Goal: Information Seeking & Learning: Learn about a topic

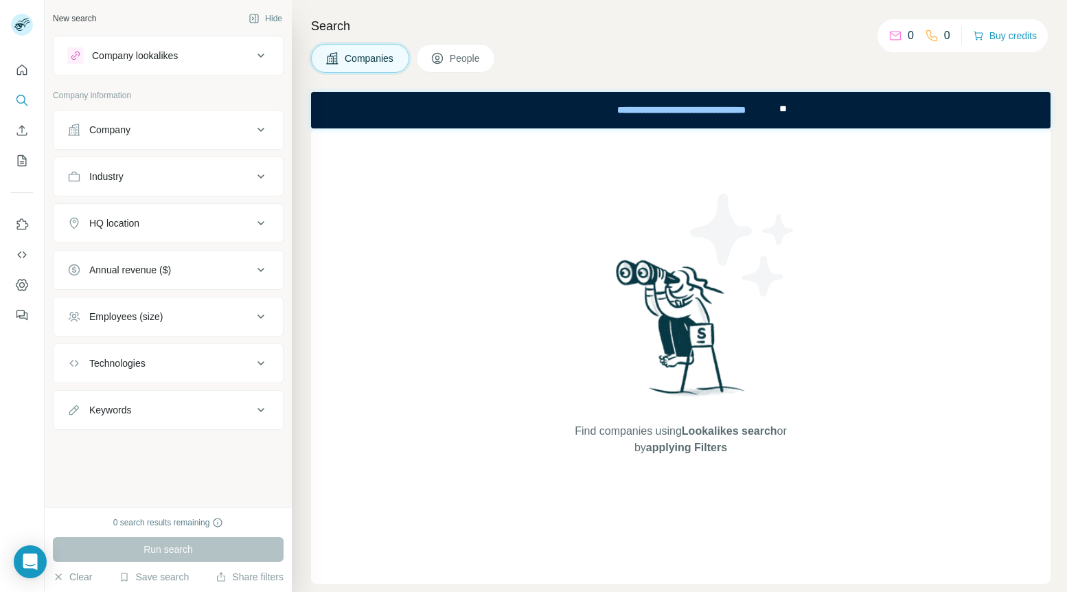
click at [233, 183] on button "Industry" at bounding box center [168, 176] width 229 height 33
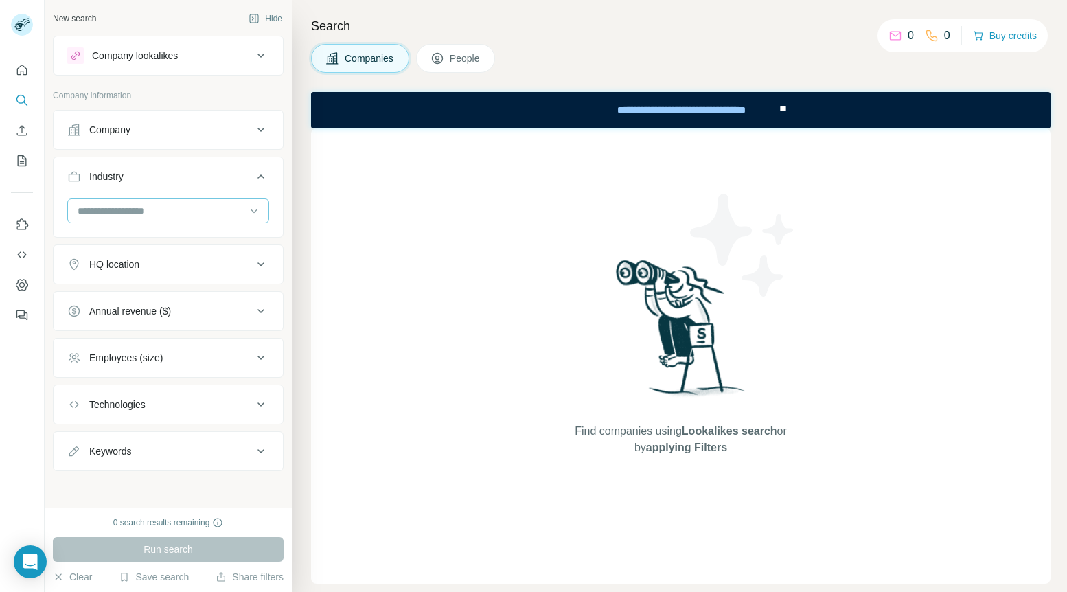
click at [223, 209] on input at bounding box center [161, 210] width 170 height 15
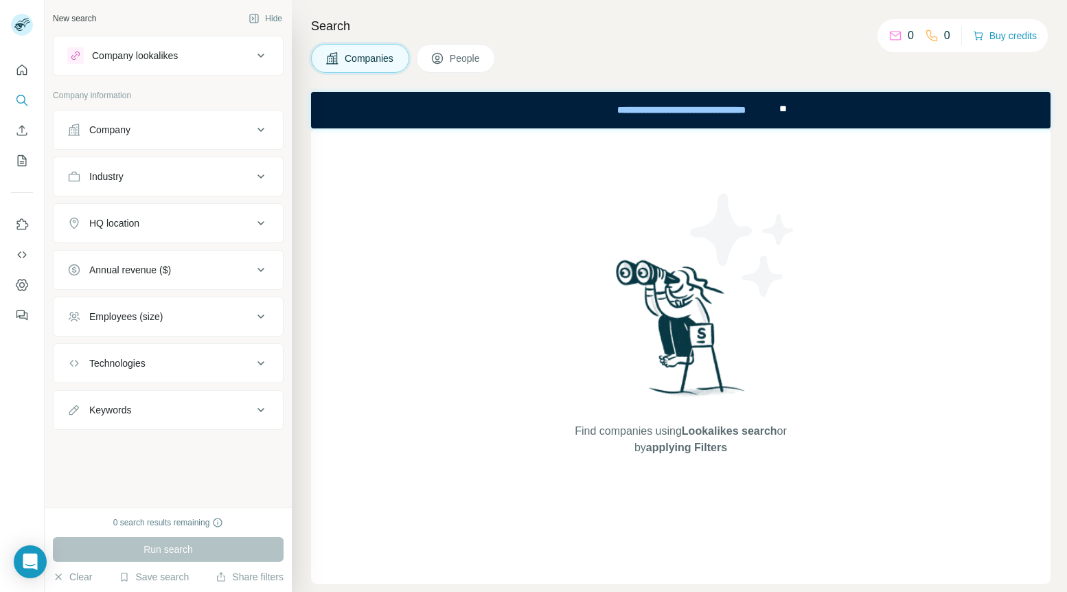
click at [9, 74] on div at bounding box center [22, 188] width 44 height 278
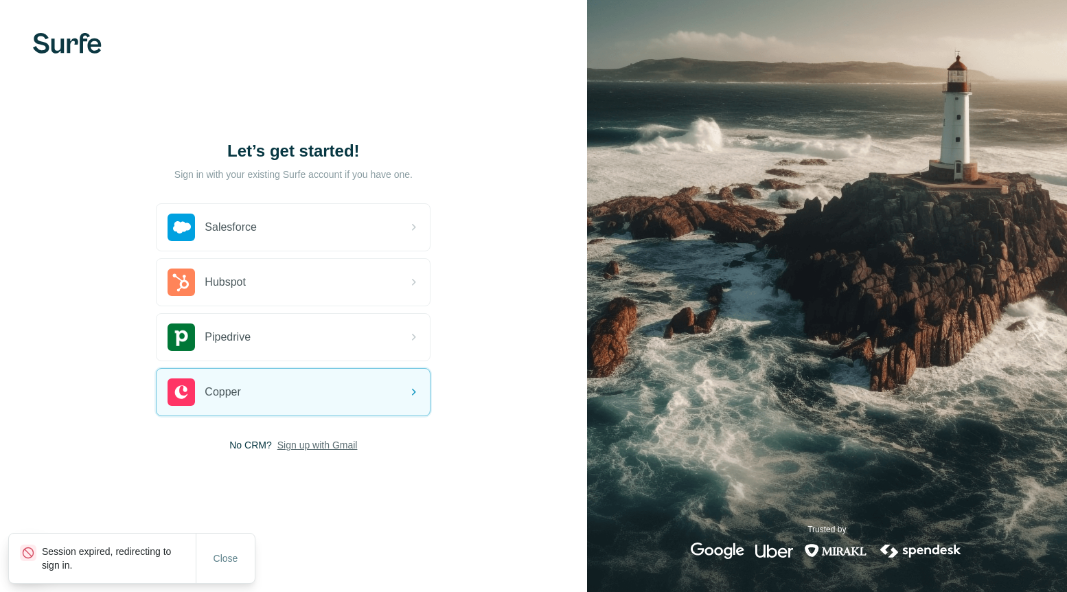
click at [301, 447] on span "Sign up with Gmail" at bounding box center [317, 445] width 80 height 14
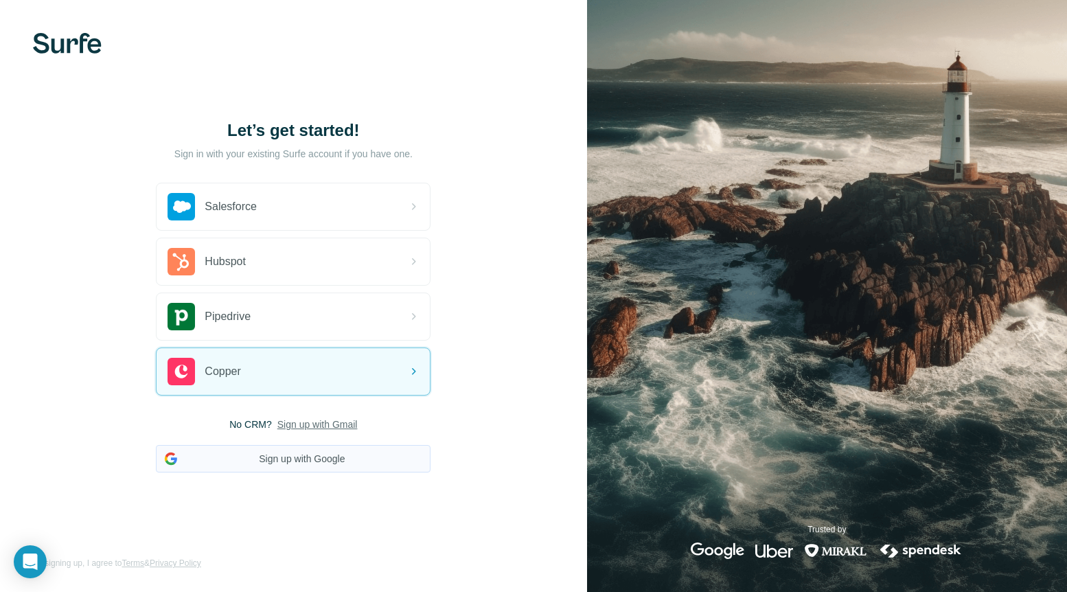
click at [305, 449] on button "Sign up with Google" at bounding box center [293, 458] width 275 height 27
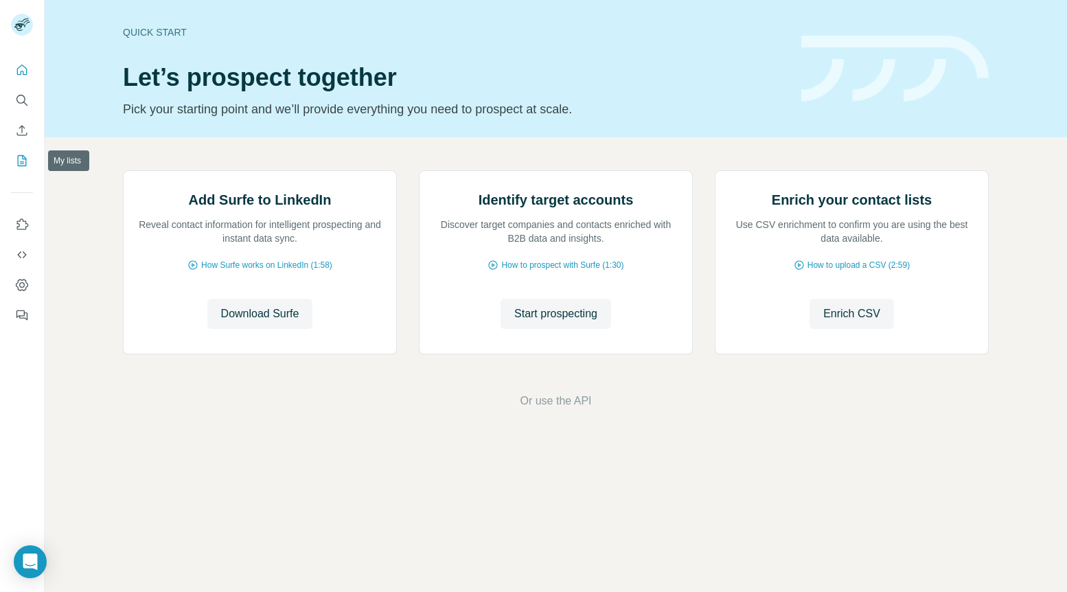
click at [19, 171] on button "My lists" at bounding box center [22, 160] width 22 height 25
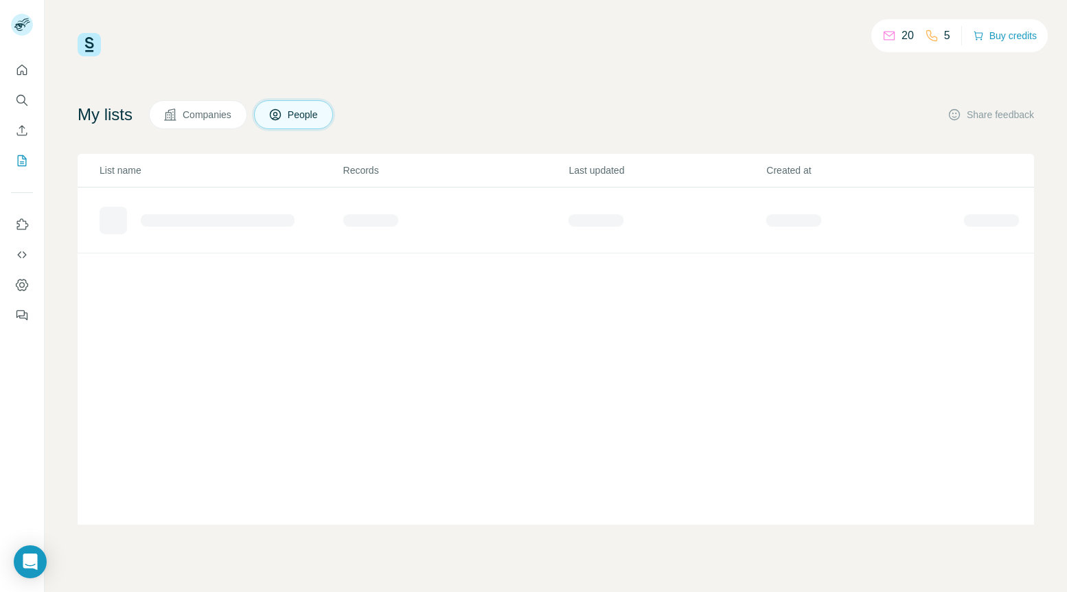
click at [200, 106] on button "Companies" at bounding box center [198, 114] width 98 height 29
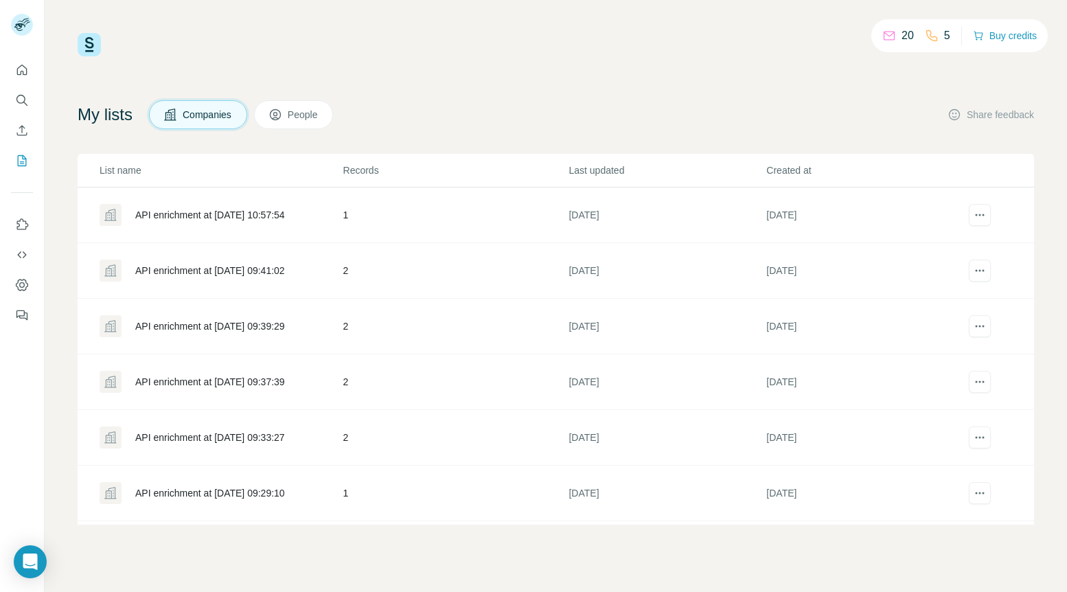
click at [288, 116] on button "People" at bounding box center [294, 114] width 80 height 29
click at [230, 139] on div "My lists Companies People Share feedback List name Records Last updated Created…" at bounding box center [556, 312] width 956 height 424
click at [189, 128] on button "Companies" at bounding box center [198, 114] width 98 height 29
click at [984, 213] on icon "actions" at bounding box center [980, 215] width 14 height 14
click at [128, 216] on div "API enrichment at [DATE] 10:57:54" at bounding box center [221, 215] width 242 height 22
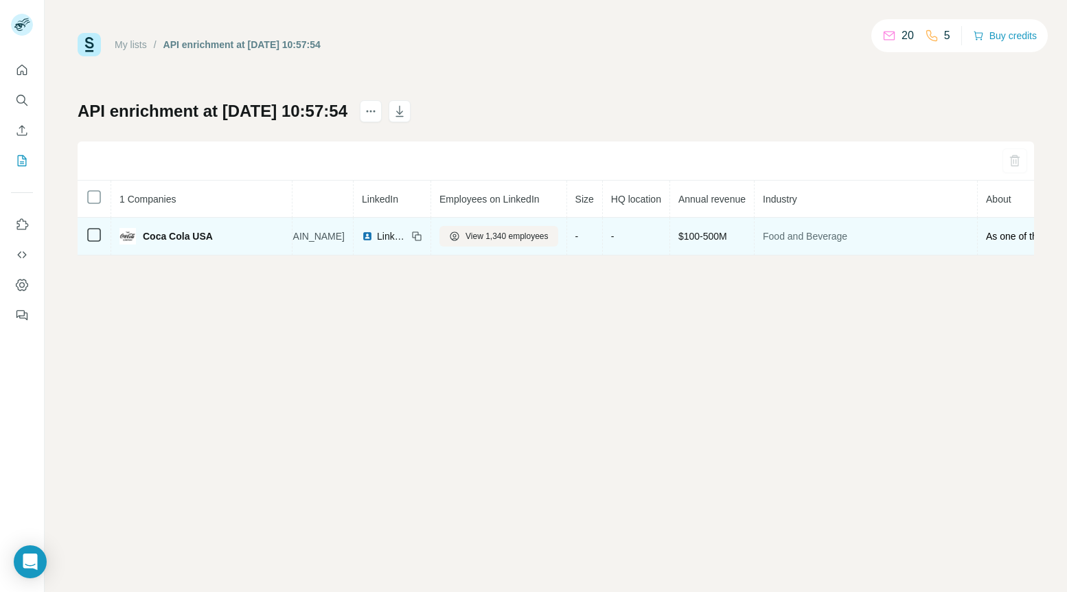
scroll to position [0, 60]
click at [806, 244] on td "Food and Beverage" at bounding box center [853, 237] width 223 height 38
click at [779, 242] on span "Food and Beverage" at bounding box center [853, 236] width 206 height 14
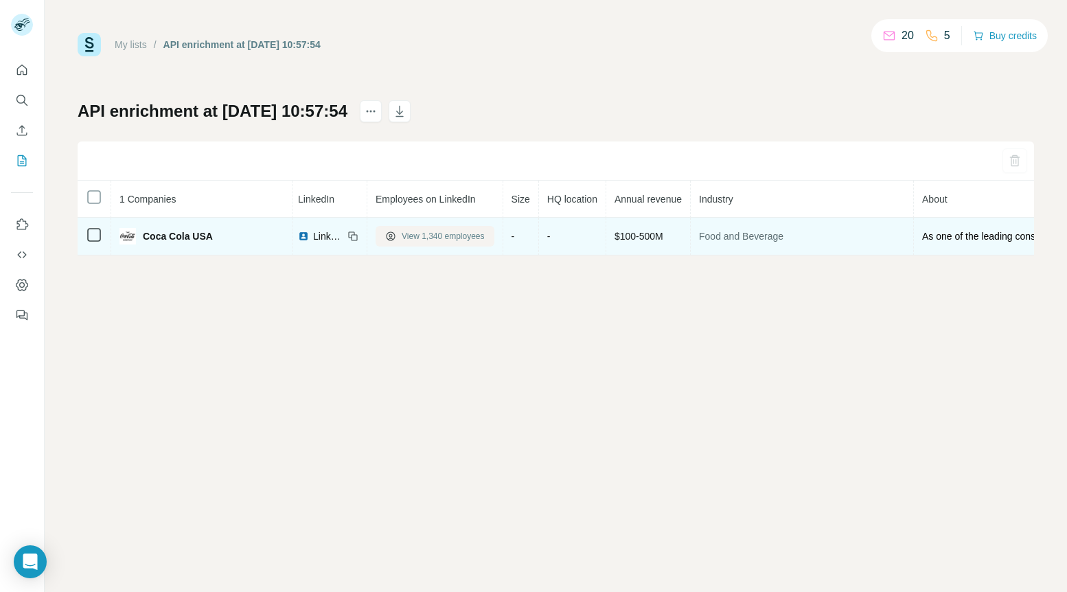
scroll to position [0, 250]
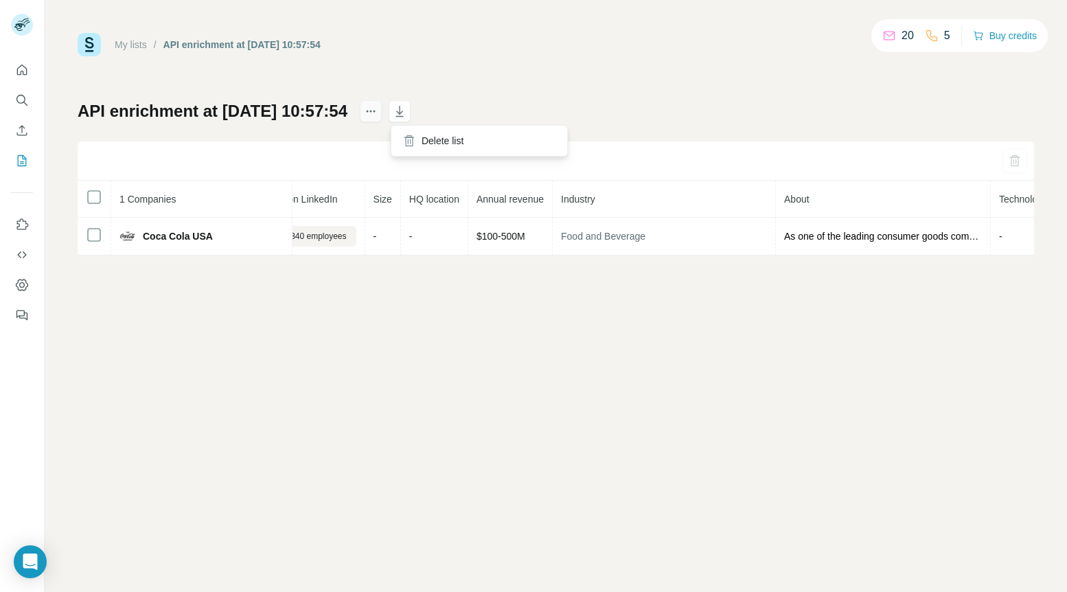
click at [378, 114] on icon "actions" at bounding box center [371, 111] width 14 height 14
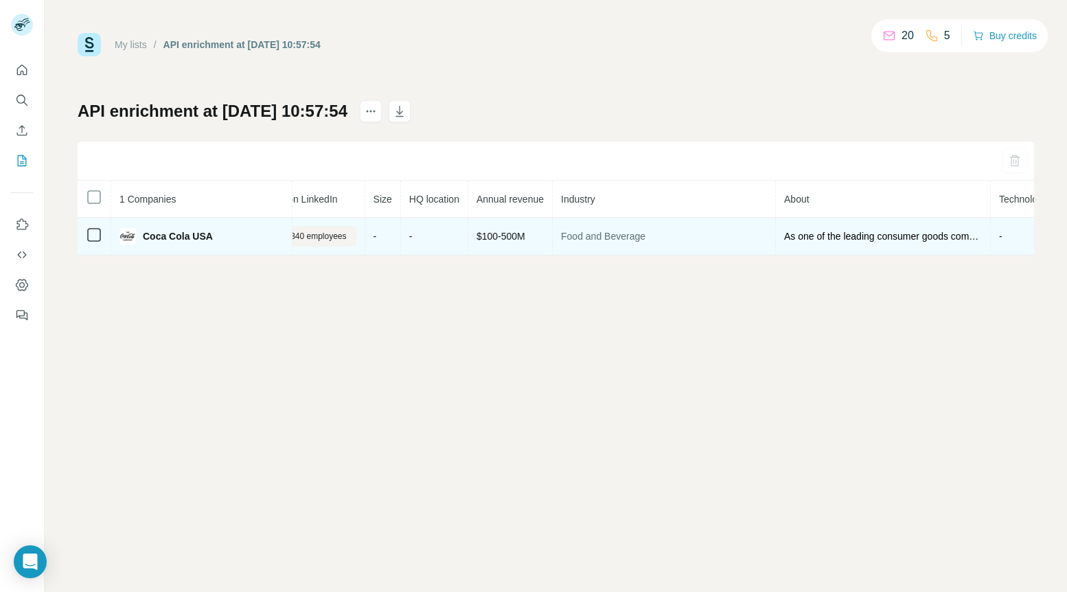
click at [991, 235] on td "-" at bounding box center [1027, 237] width 73 height 38
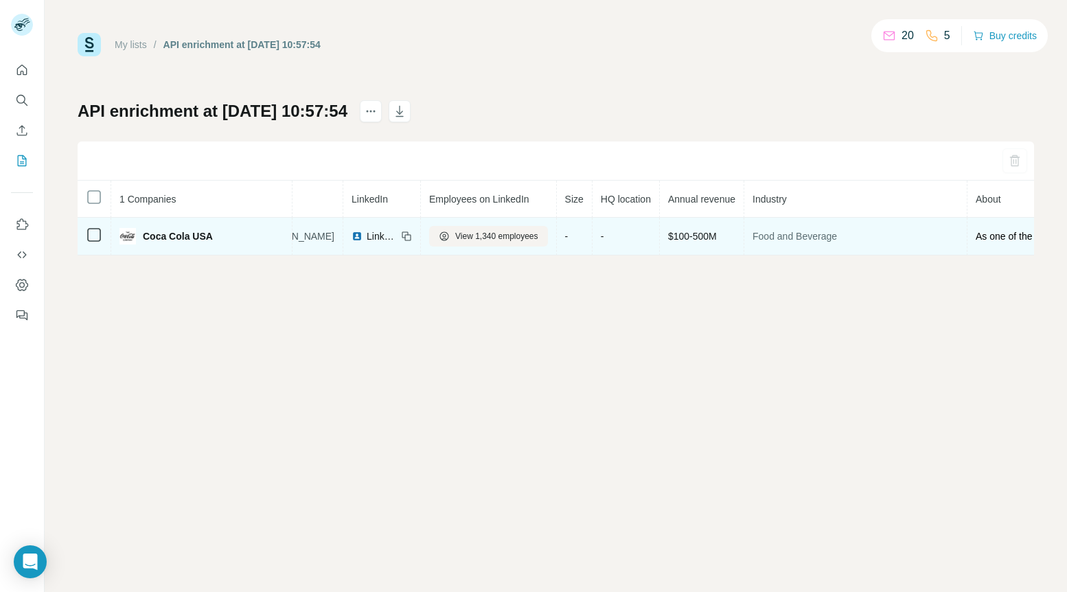
scroll to position [0, 0]
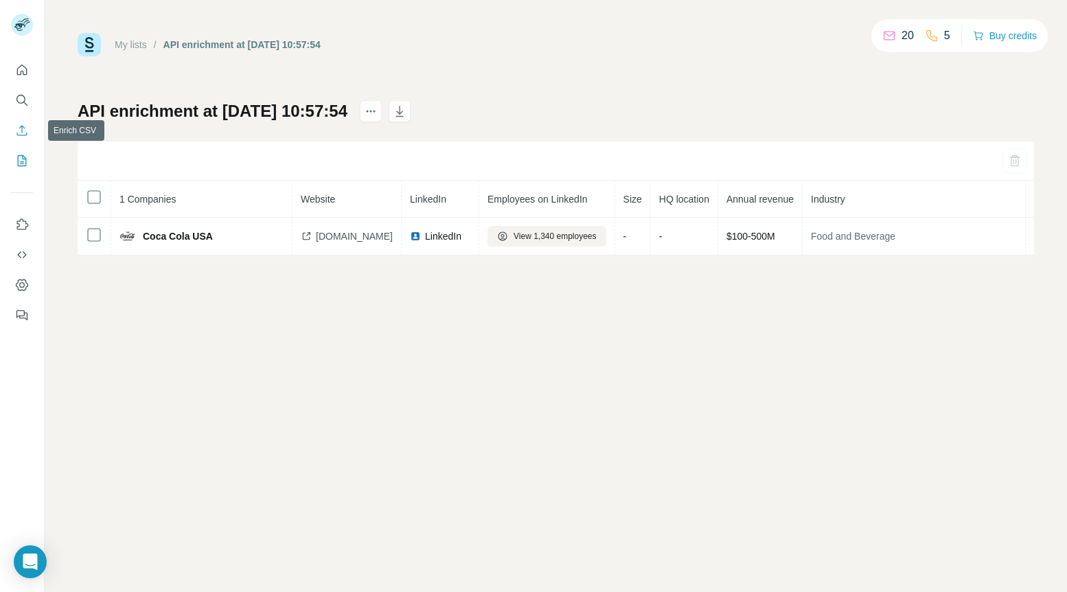
click at [25, 121] on button "Enrich CSV" at bounding box center [22, 130] width 22 height 25
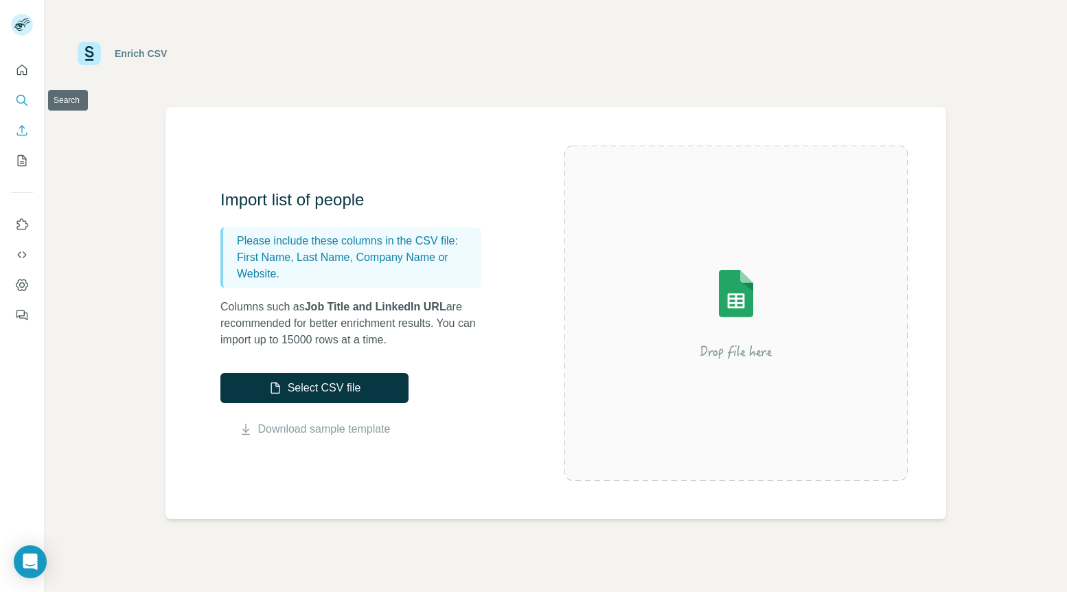
click at [27, 100] on icon "Search" at bounding box center [22, 100] width 14 height 14
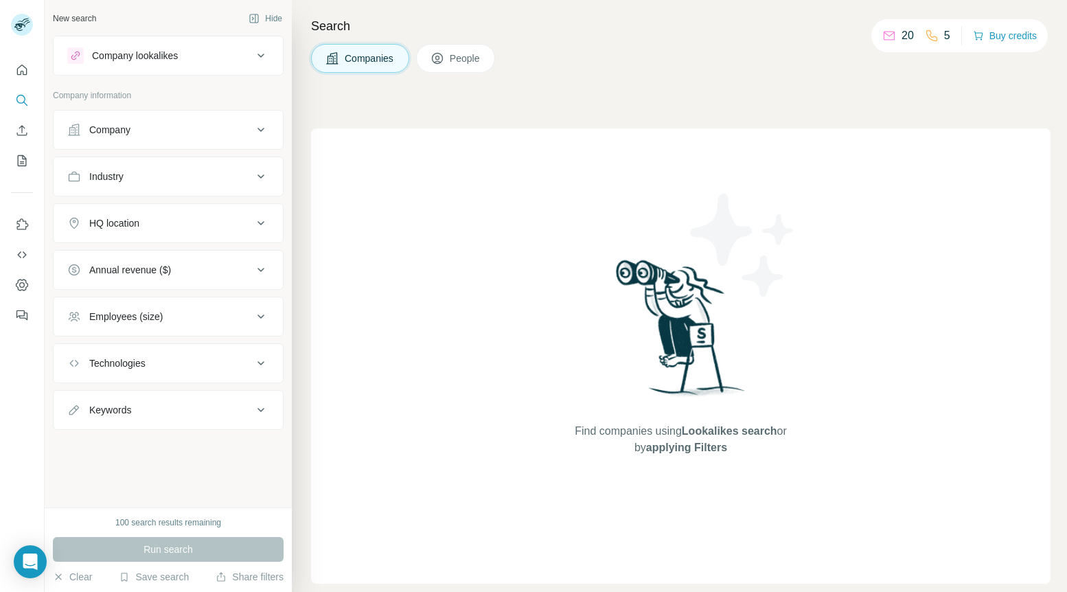
click at [178, 168] on button "Industry" at bounding box center [168, 176] width 229 height 33
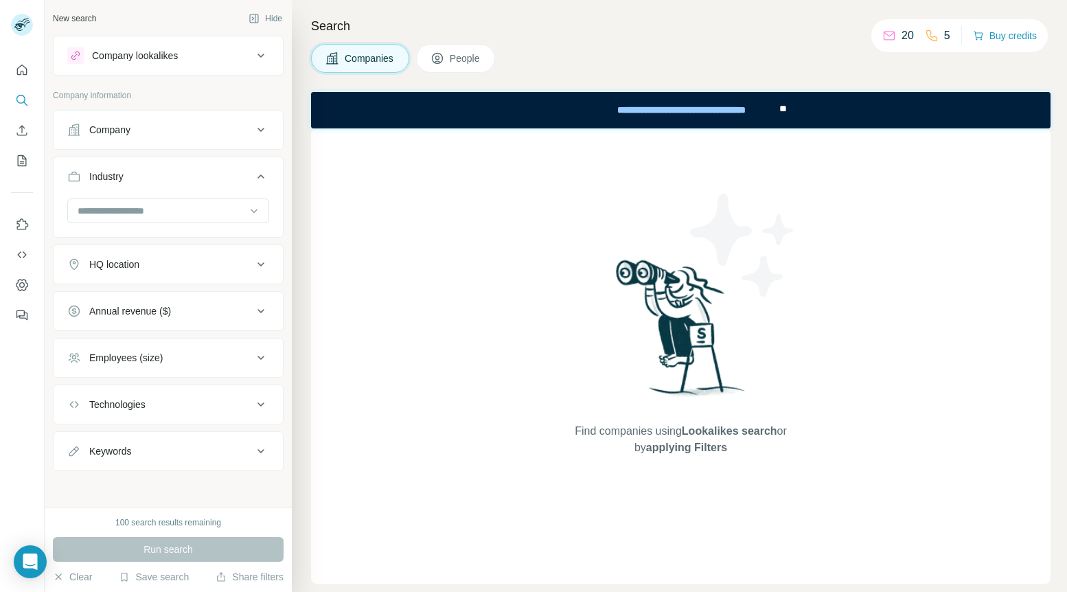
click at [168, 189] on button "Industry" at bounding box center [168, 179] width 229 height 38
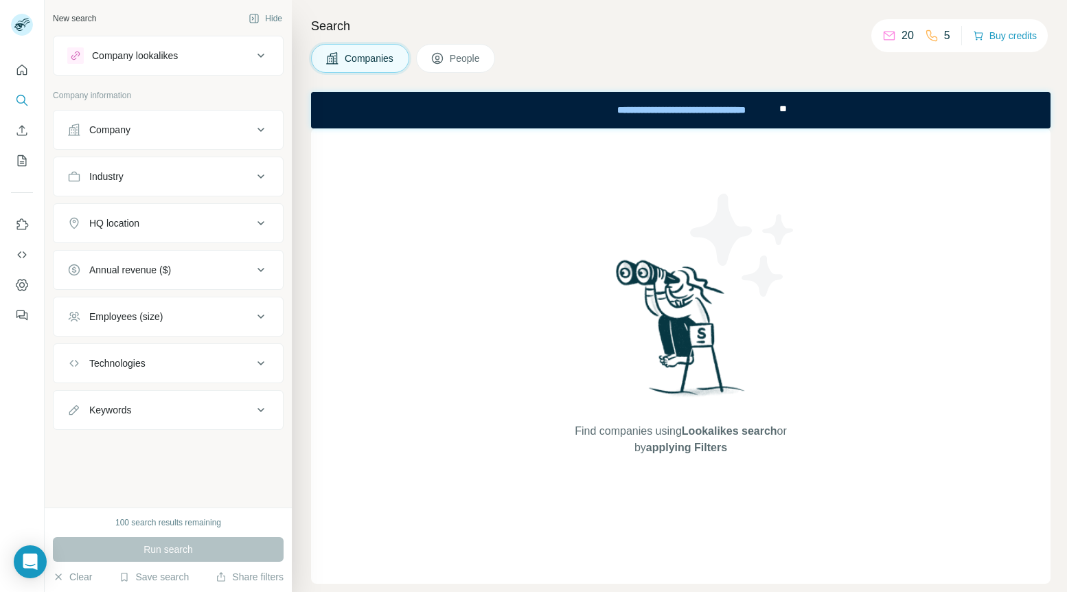
click at [163, 192] on div "Industry" at bounding box center [168, 177] width 231 height 40
click at [160, 189] on button "Industry" at bounding box center [168, 176] width 229 height 33
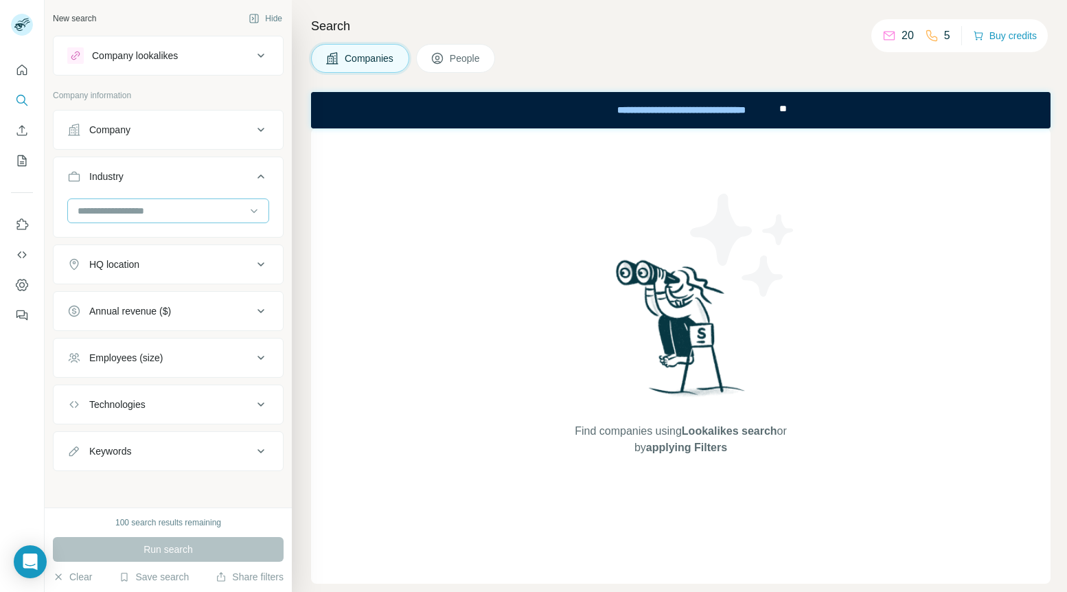
click at [150, 205] on input at bounding box center [161, 210] width 170 height 15
type input "*"
click at [160, 141] on button "Company" at bounding box center [168, 129] width 229 height 33
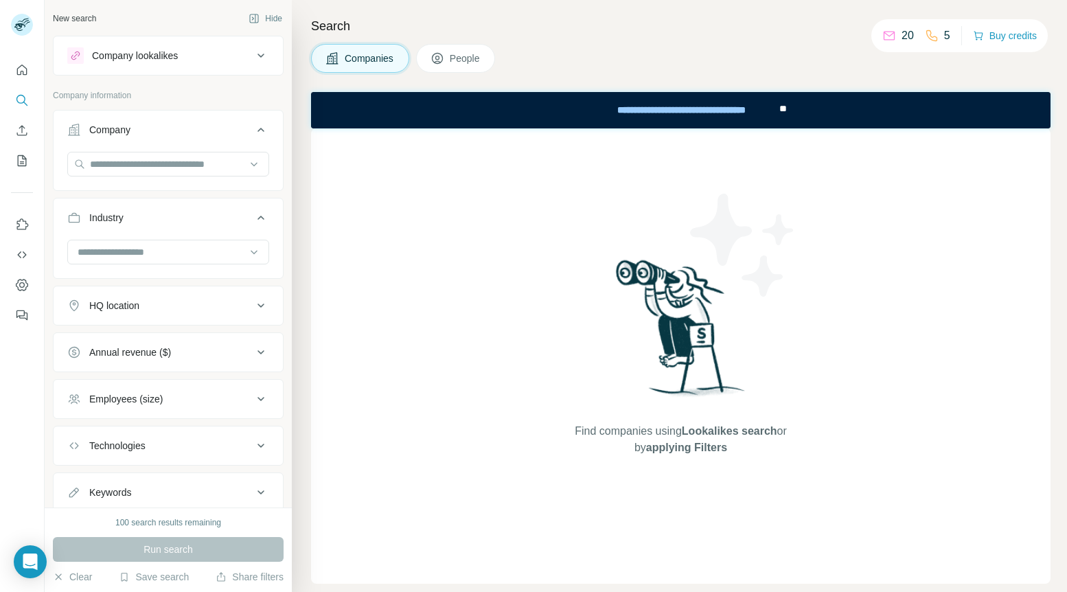
click at [143, 303] on div "HQ location" at bounding box center [159, 306] width 185 height 14
click at [156, 171] on input "text" at bounding box center [168, 164] width 202 height 25
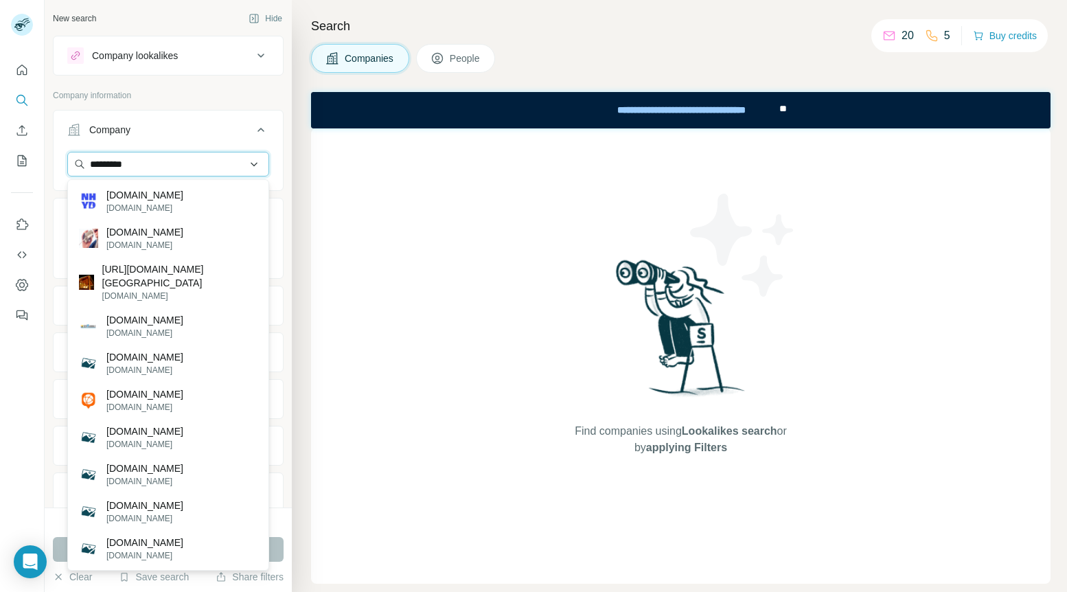
type input "**********"
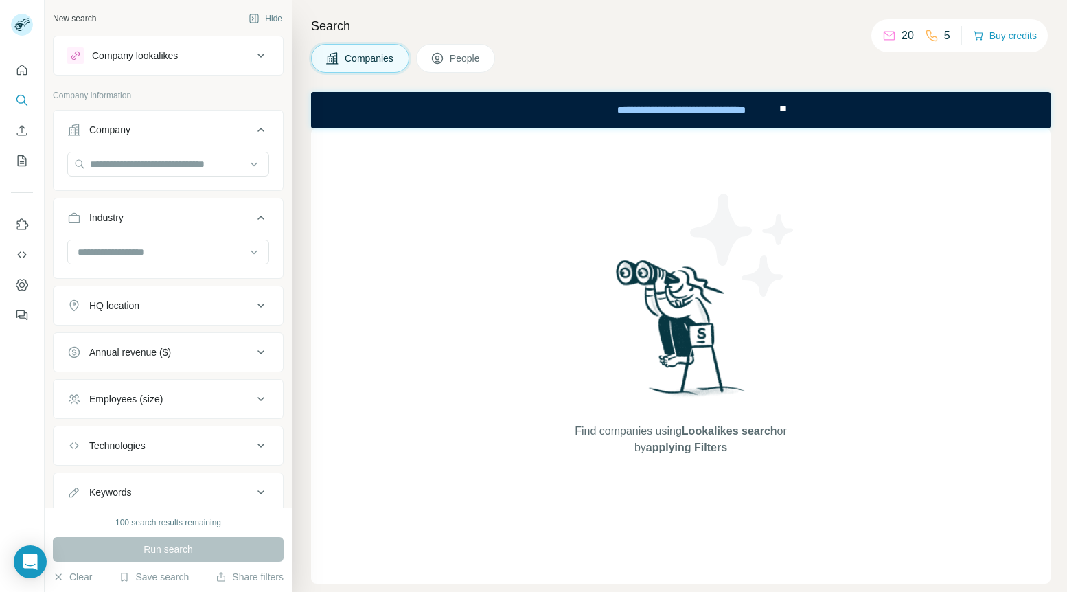
click at [176, 148] on button "Company" at bounding box center [168, 132] width 229 height 38
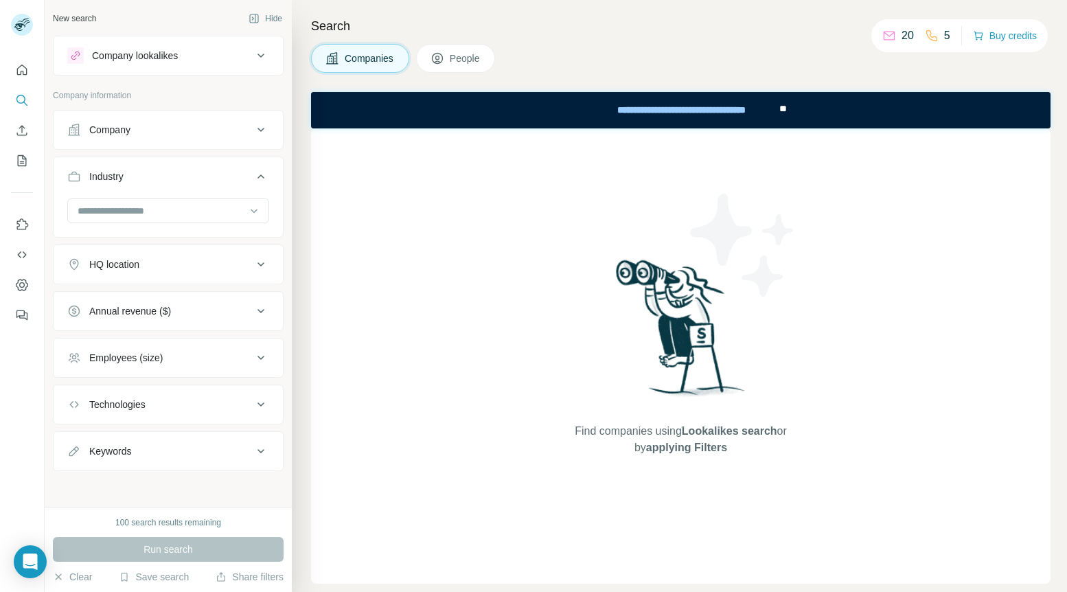
click at [158, 263] on div "HQ location" at bounding box center [159, 264] width 185 height 14
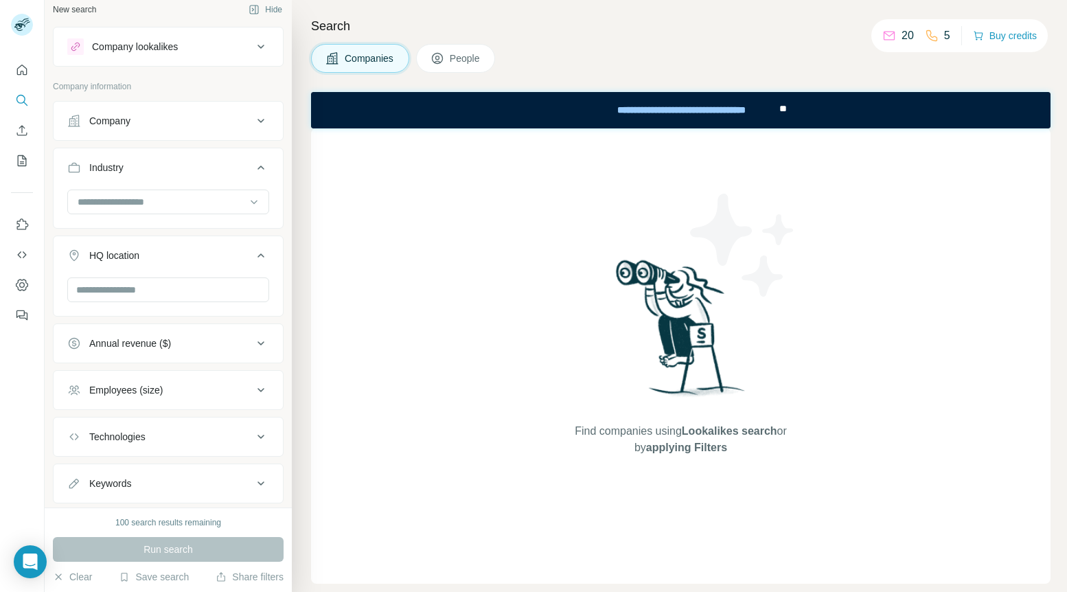
click at [158, 263] on button "HQ location" at bounding box center [168, 258] width 229 height 38
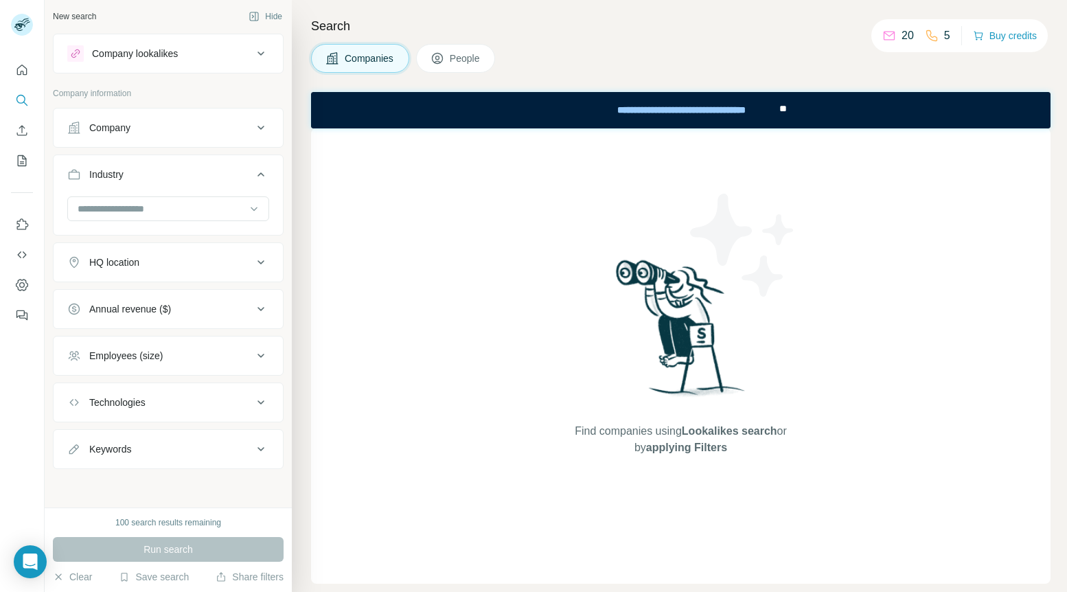
click at [153, 303] on div "Annual revenue ($)" at bounding box center [130, 309] width 82 height 14
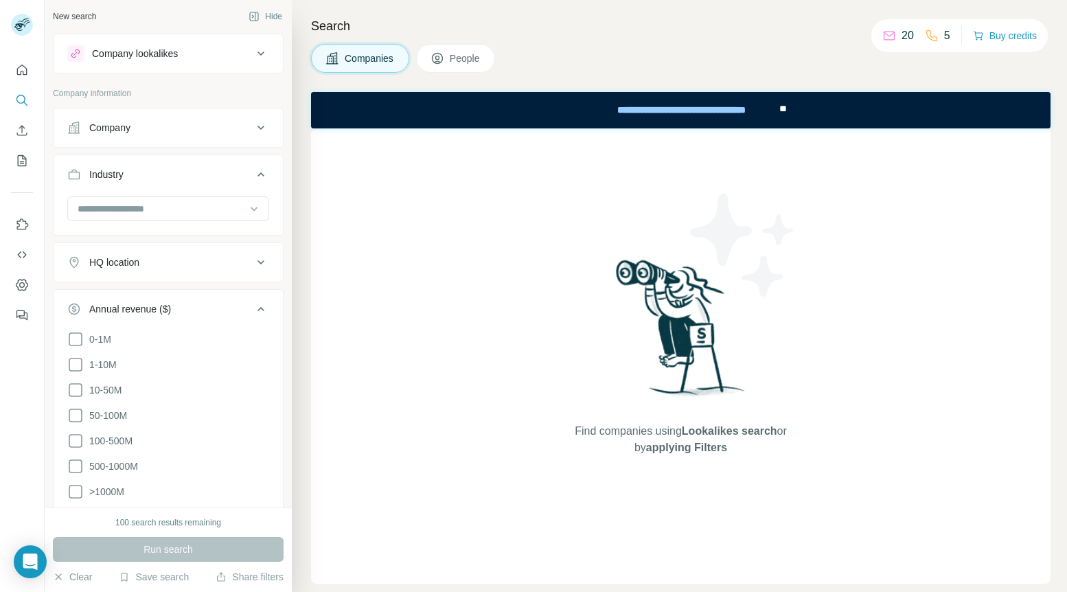
click at [153, 303] on div "Annual revenue ($)" at bounding box center [130, 309] width 82 height 14
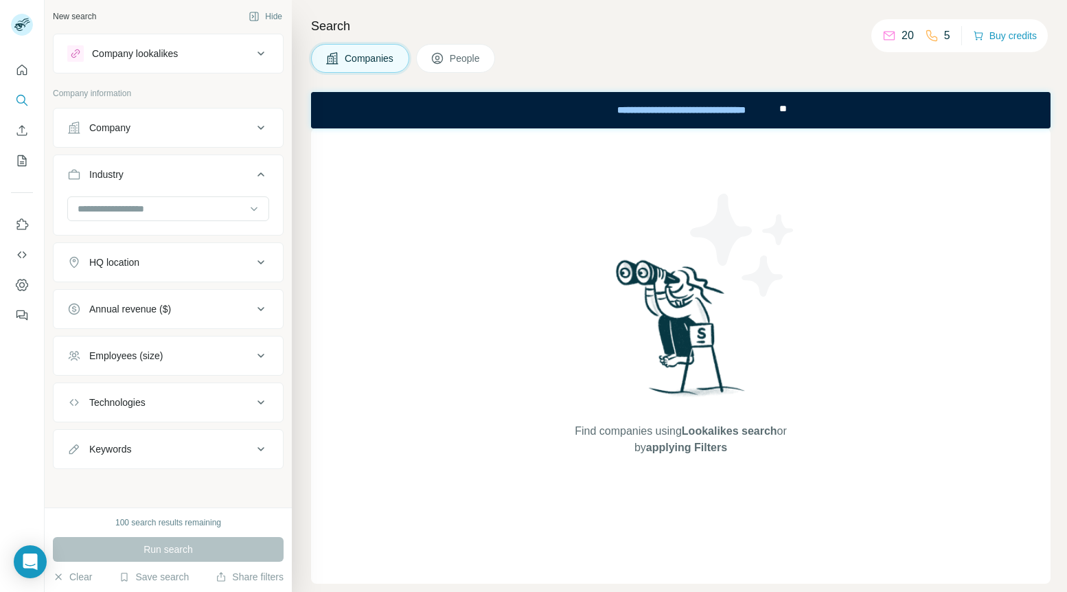
click at [146, 353] on div "Employees (size)" at bounding box center [125, 356] width 73 height 14
click at [135, 438] on button "Keywords" at bounding box center [168, 449] width 229 height 33
click at [132, 441] on button "Keywords" at bounding box center [168, 452] width 229 height 38
click at [157, 215] on input at bounding box center [161, 208] width 170 height 15
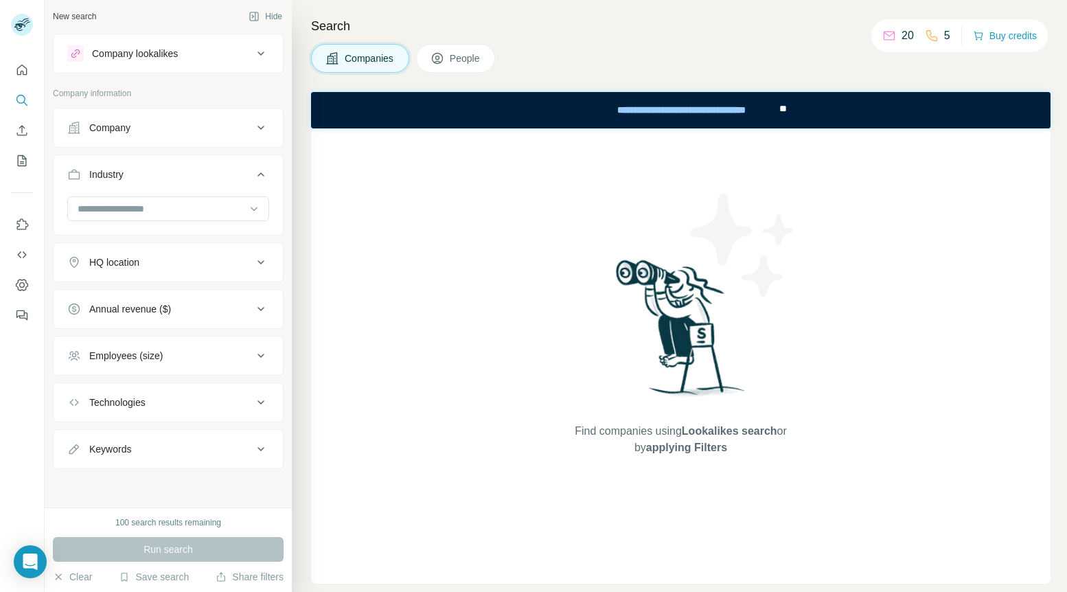
click at [176, 139] on button "Company" at bounding box center [168, 127] width 229 height 33
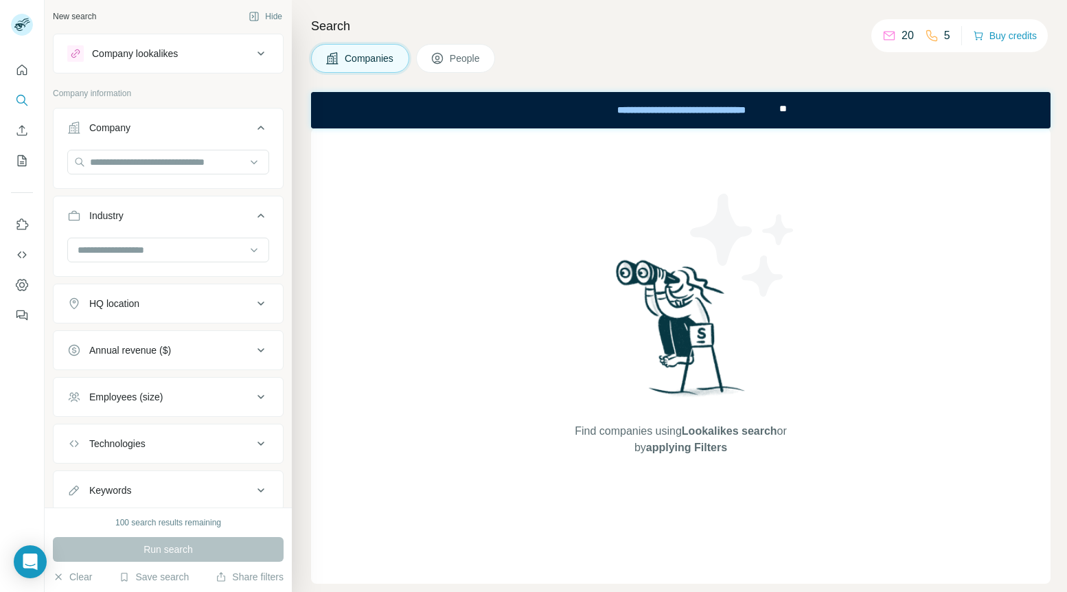
click at [176, 139] on button "Company" at bounding box center [168, 130] width 229 height 38
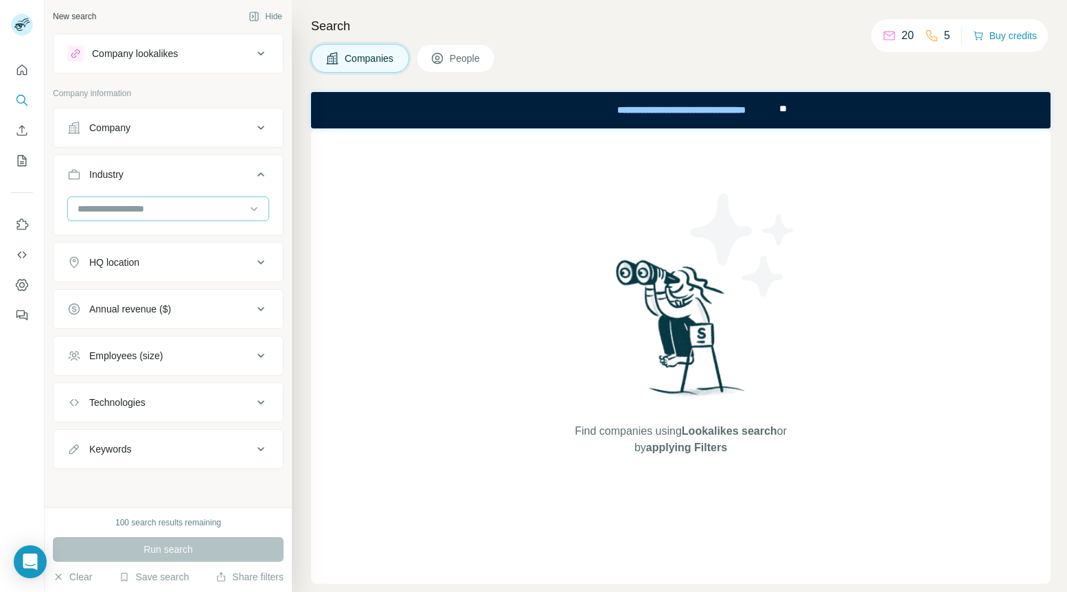
click at [224, 206] on input at bounding box center [161, 208] width 170 height 15
type input "*"
click at [150, 158] on button "Industry" at bounding box center [168, 177] width 229 height 38
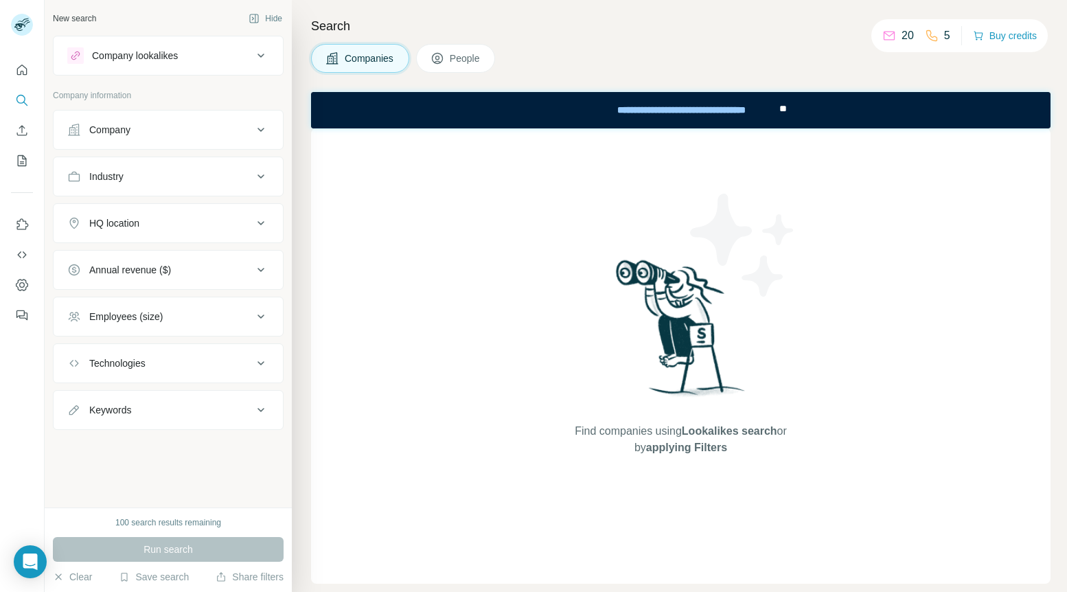
click at [166, 345] on div "Technologies" at bounding box center [168, 363] width 231 height 40
click at [163, 358] on div "Technologies" at bounding box center [159, 363] width 185 height 14
click at [149, 385] on input "text" at bounding box center [168, 395] width 202 height 25
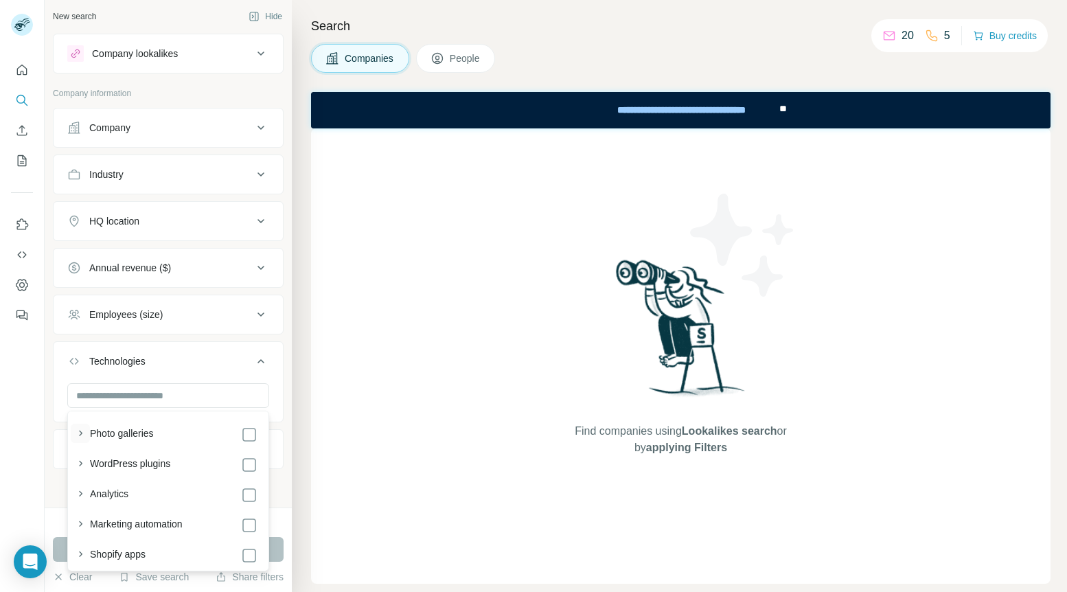
click at [86, 440] on button "button" at bounding box center [80, 433] width 19 height 19
click at [80, 497] on icon "button" at bounding box center [80, 494] width 3 height 5
click at [81, 437] on icon "button" at bounding box center [80, 436] width 5 height 3
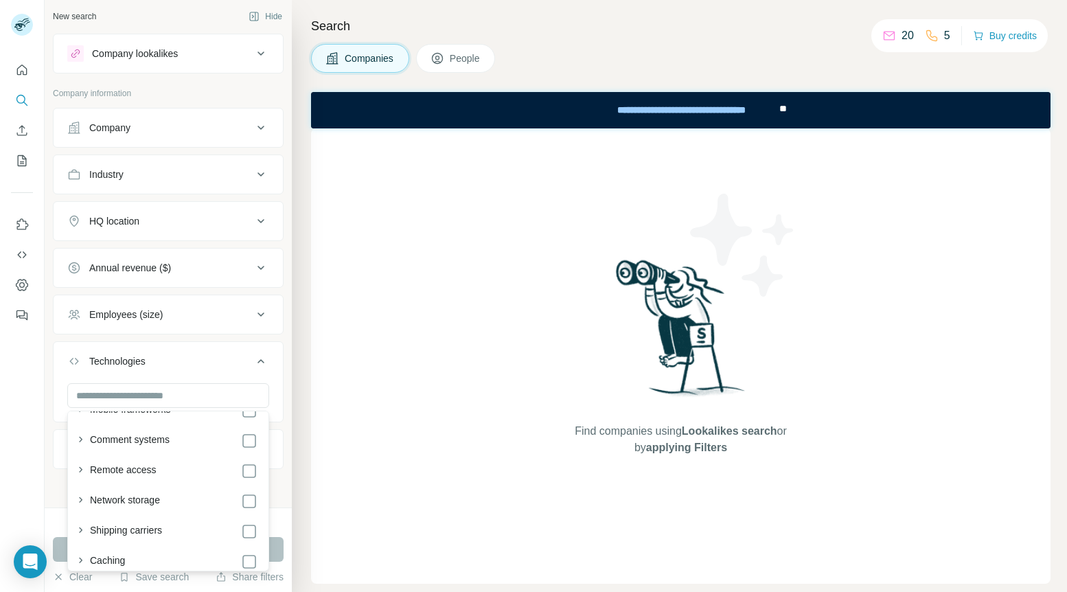
scroll to position [2695, 0]
click at [84, 481] on icon "button" at bounding box center [80, 481] width 14 height 14
click at [78, 463] on icon "button" at bounding box center [80, 461] width 14 height 14
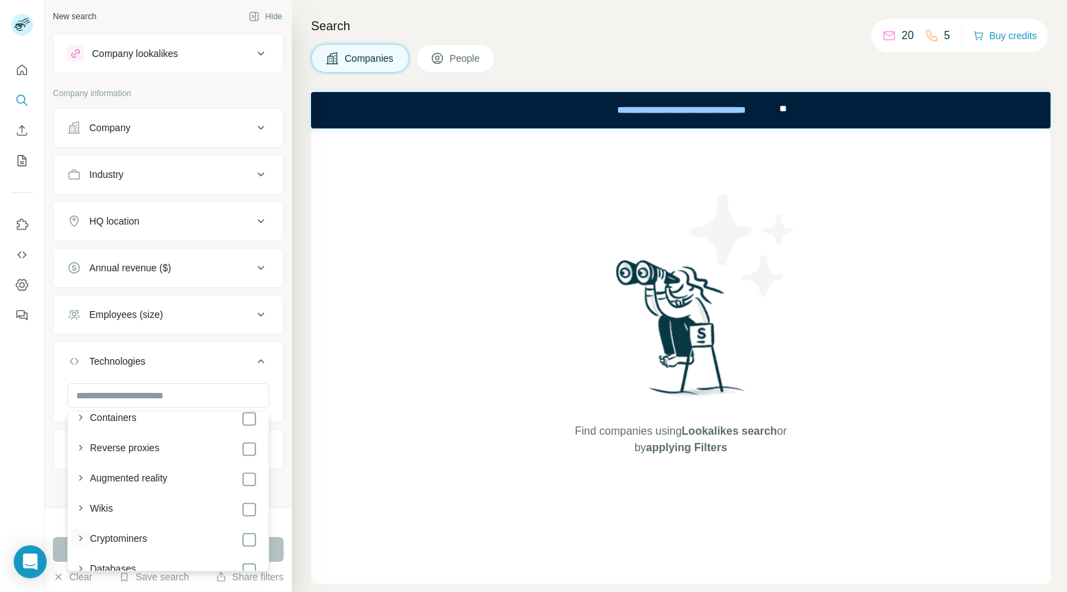
click at [85, 533] on icon "button" at bounding box center [80, 538] width 14 height 14
click at [79, 463] on icon "button" at bounding box center [80, 460] width 14 height 14
click at [80, 540] on icon "button" at bounding box center [80, 538] width 14 height 14
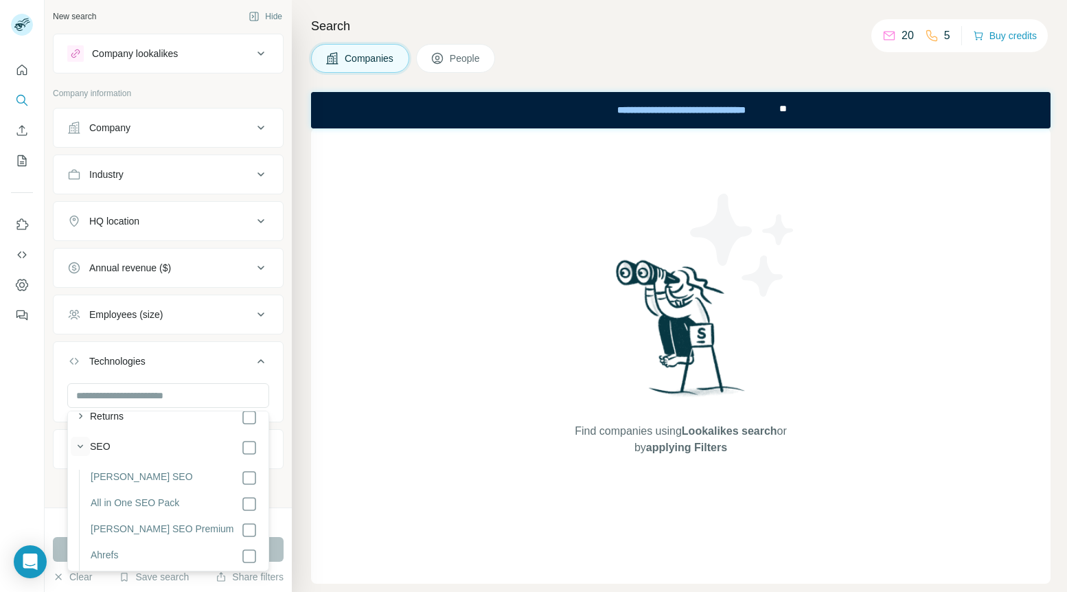
click at [84, 445] on icon "button" at bounding box center [80, 446] width 14 height 14
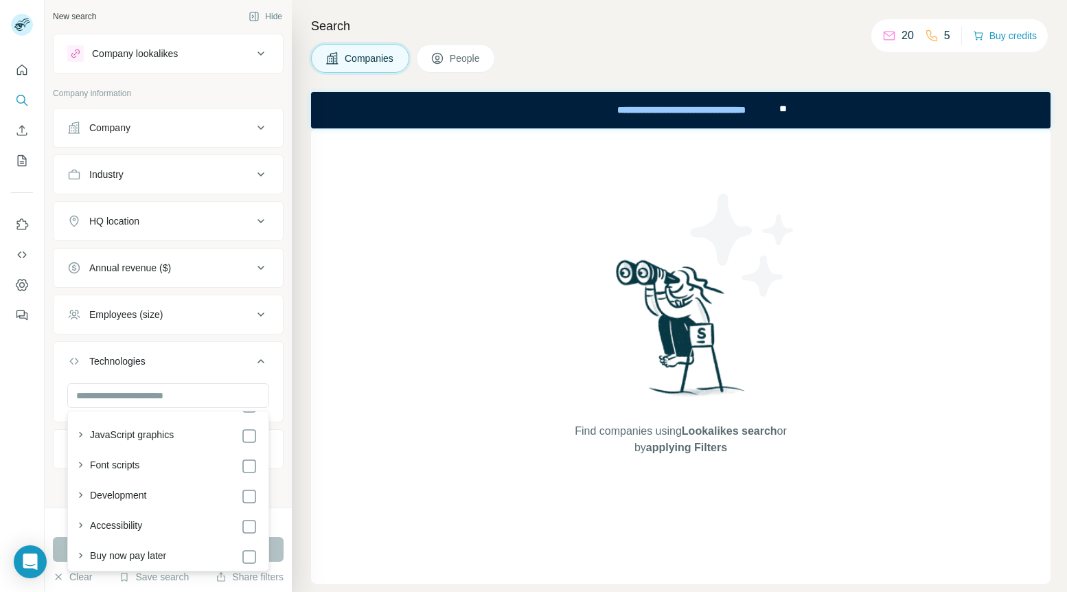
scroll to position [1900, 0]
click at [82, 526] on icon "button" at bounding box center [80, 522] width 14 height 14
click at [82, 524] on icon "button" at bounding box center [80, 529] width 14 height 14
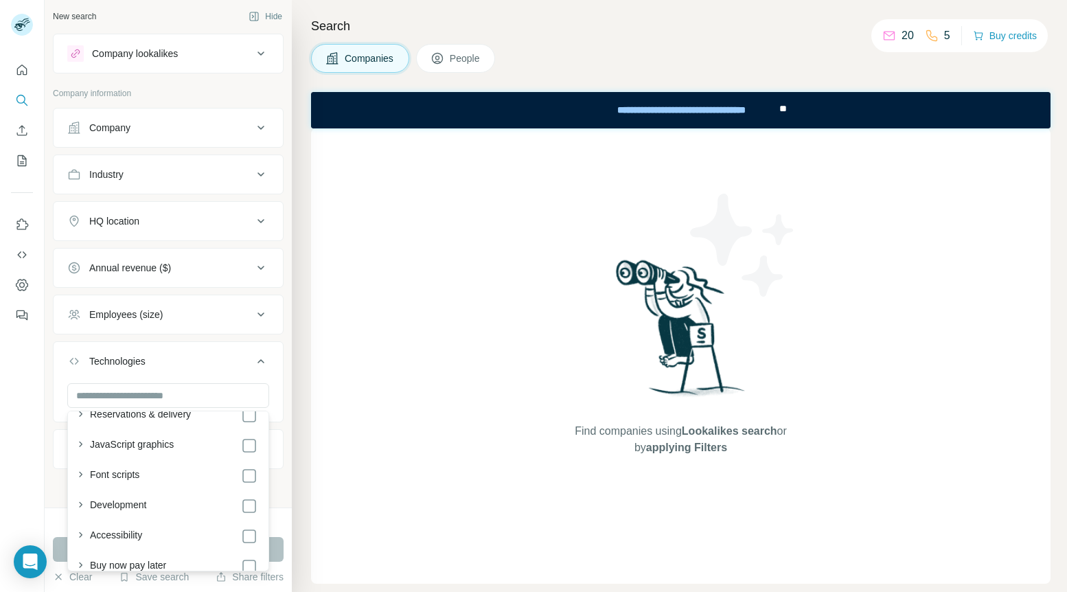
scroll to position [1873, 0]
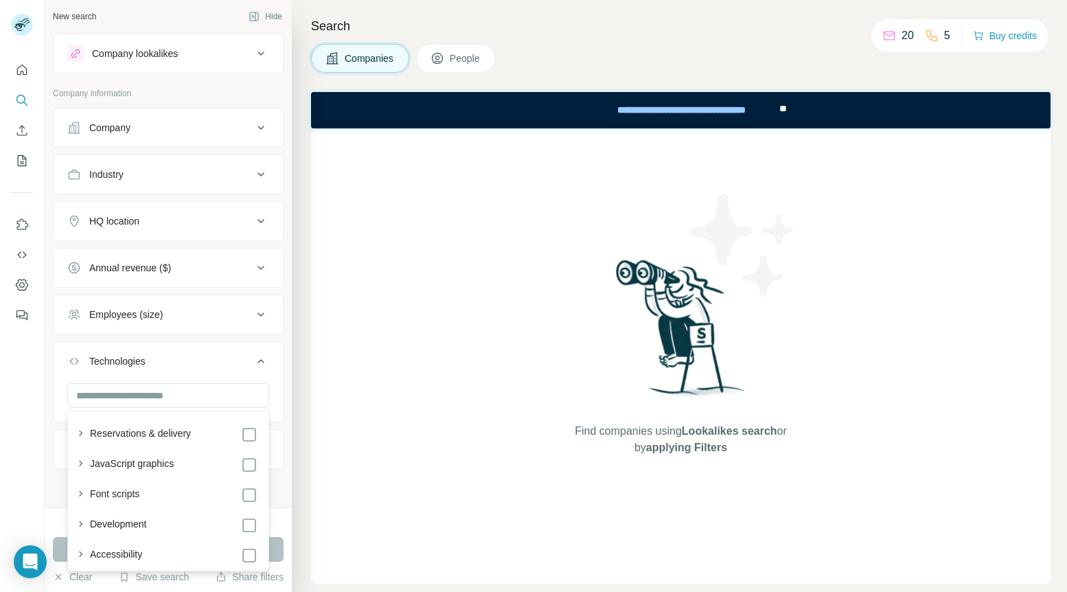
click at [93, 509] on div "Photo galleries WordPress plugins Analytics Marketing automation Shopify apps W…" at bounding box center [168, 55] width 195 height 3029
click at [93, 518] on label "Development" at bounding box center [118, 525] width 57 height 16
click at [82, 524] on icon "button" at bounding box center [80, 524] width 14 height 14
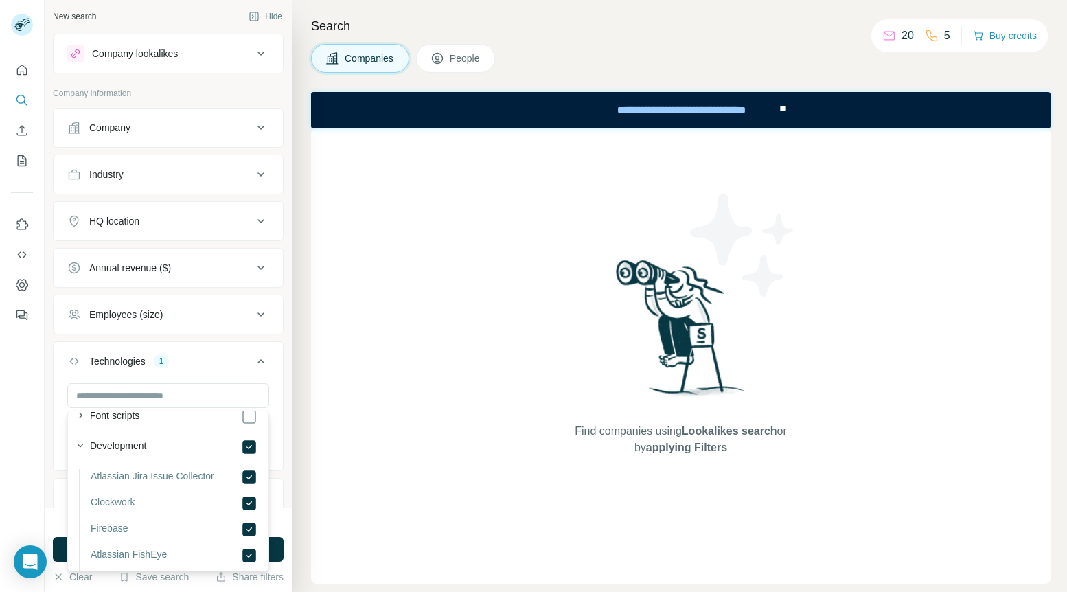
scroll to position [1940, 0]
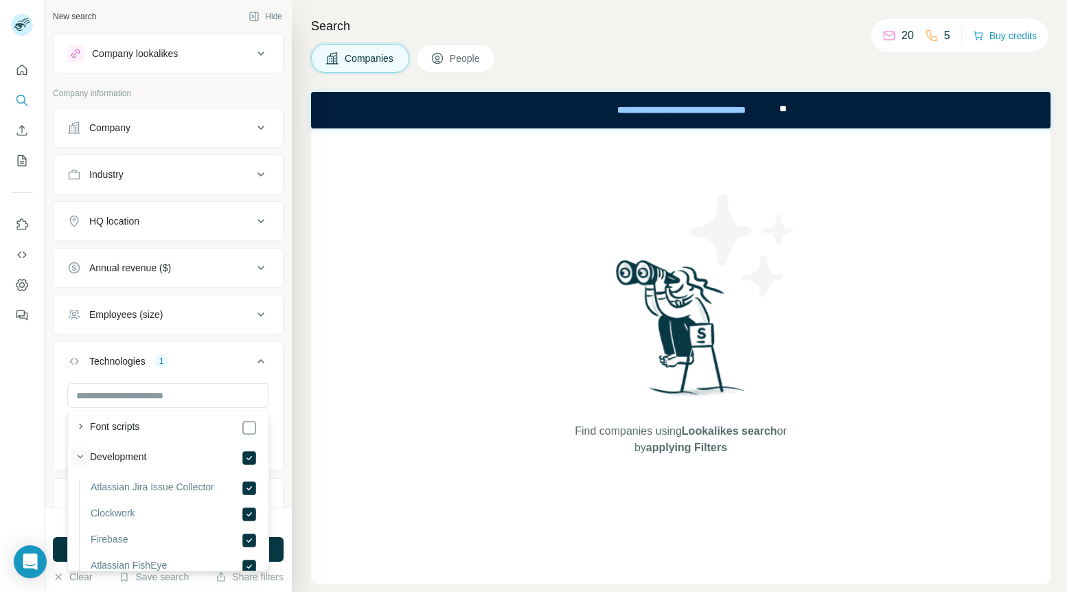
click at [84, 457] on icon "button" at bounding box center [80, 457] width 14 height 14
click at [257, 453] on icon at bounding box center [249, 458] width 16 height 16
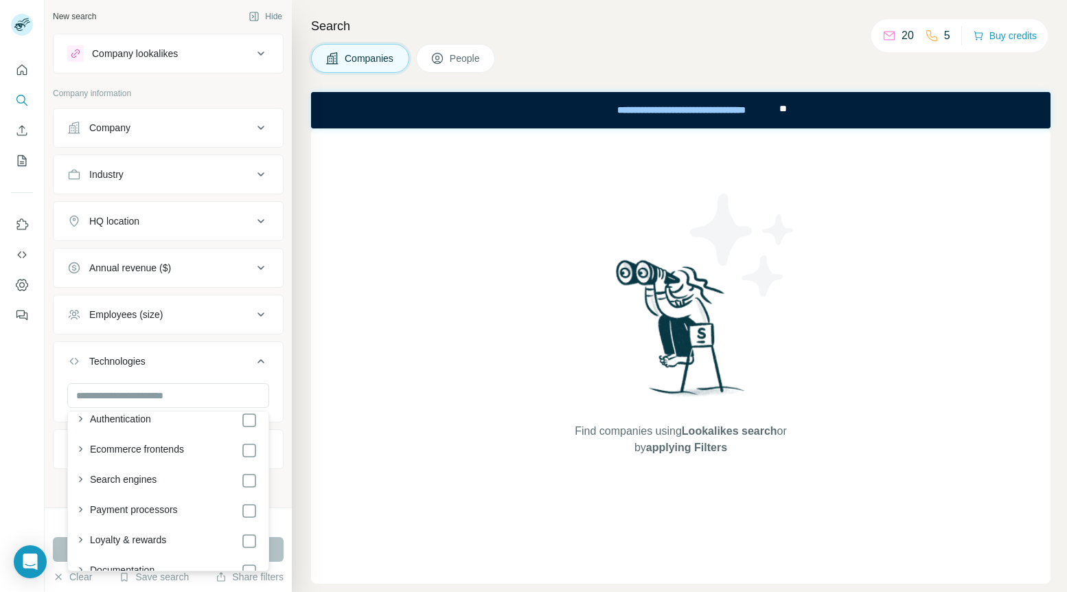
scroll to position [1468, 0]
click at [82, 503] on icon "button" at bounding box center [80, 505] width 14 height 14
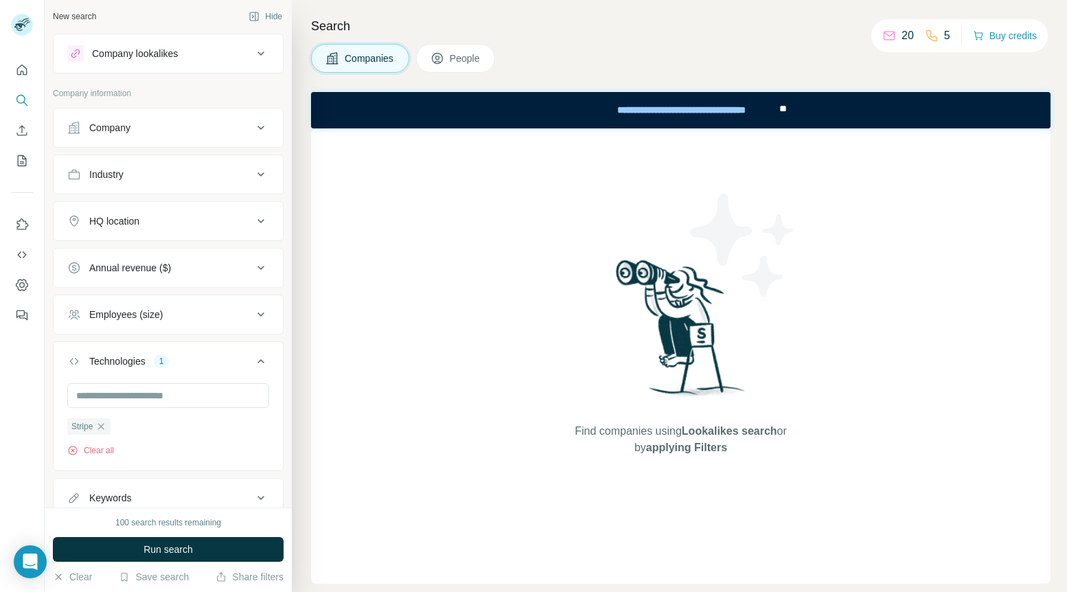
click at [242, 353] on button "Technologies 1" at bounding box center [168, 364] width 229 height 38
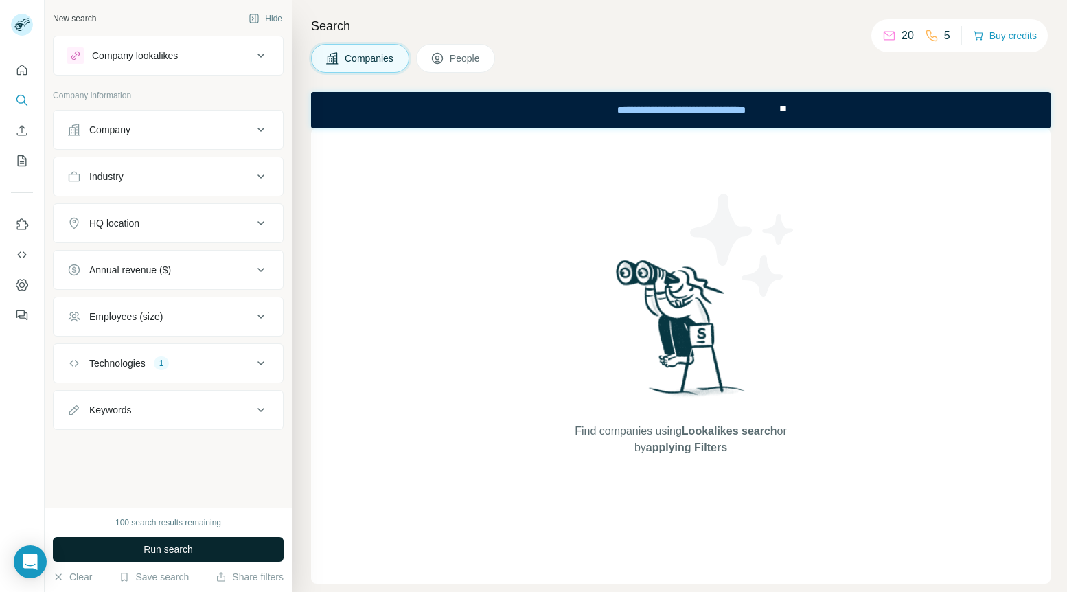
click at [181, 551] on span "Run search" at bounding box center [167, 549] width 49 height 14
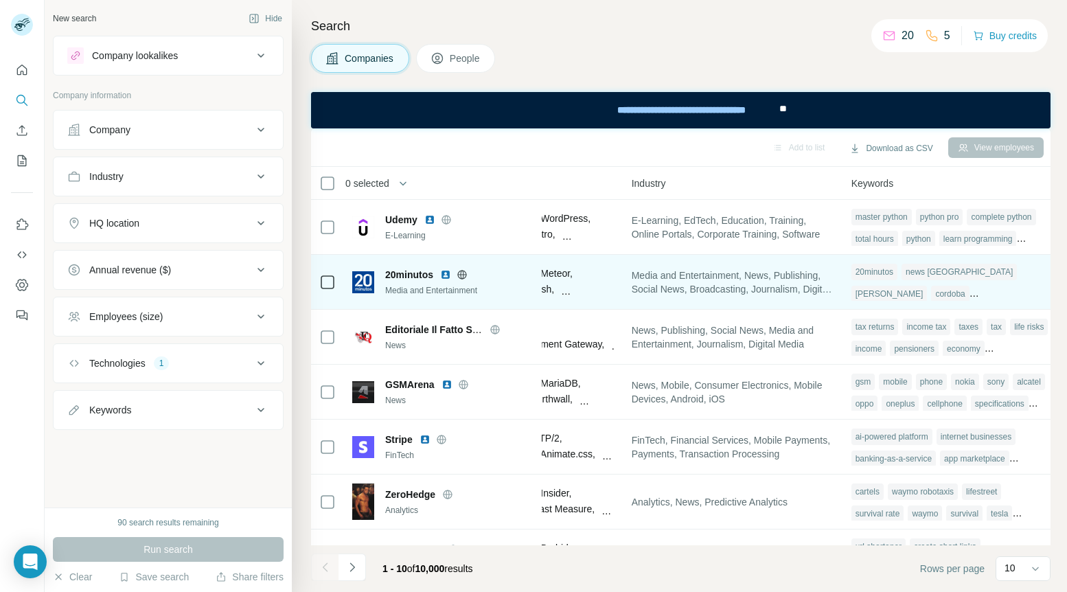
scroll to position [0, 932]
